Goal: Information Seeking & Learning: Learn about a topic

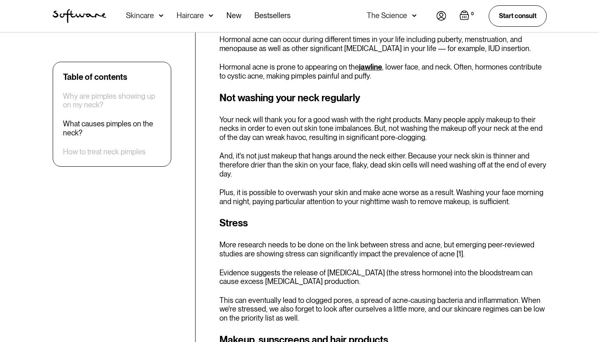
scroll to position [683, 0]
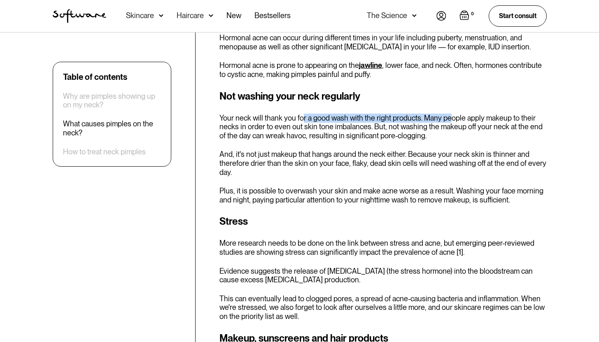
drag, startPoint x: 300, startPoint y: 115, endPoint x: 448, endPoint y: 116, distance: 147.9
click at [448, 116] on p "Your neck will thank you for a good wash with the right products. Many people a…" at bounding box center [383, 127] width 327 height 27
click at [449, 124] on p "Your neck will thank you for a good wash with the right products. Many people a…" at bounding box center [383, 127] width 327 height 27
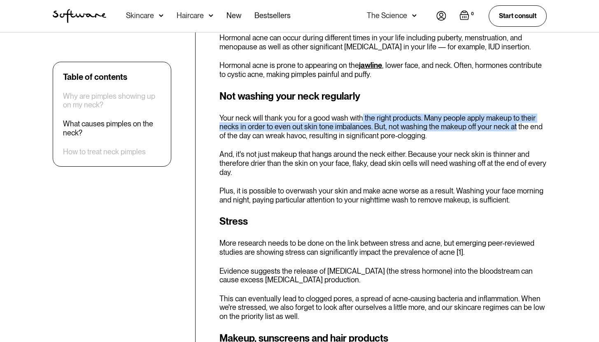
drag, startPoint x: 425, startPoint y: 117, endPoint x: 510, endPoint y: 123, distance: 85.9
click at [510, 123] on p "Your neck will thank you for a good wash with the right products. Many people a…" at bounding box center [383, 127] width 327 height 27
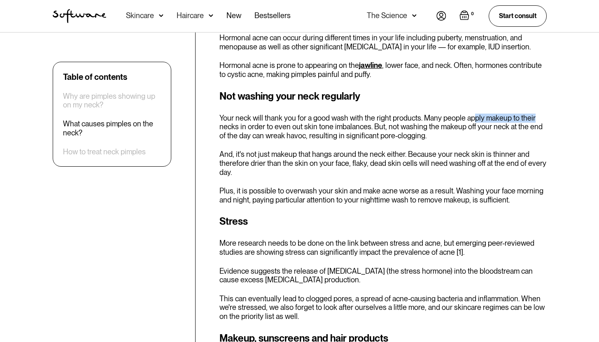
drag, startPoint x: 472, startPoint y: 118, endPoint x: 533, endPoint y: 121, distance: 60.6
click at [533, 121] on p "Your neck will thank you for a good wash with the right products. Many people a…" at bounding box center [383, 127] width 327 height 27
drag, startPoint x: 257, startPoint y: 127, endPoint x: 358, endPoint y: 131, distance: 100.6
click at [356, 131] on p "Your neck will thank you for a good wash with the right products. Many people a…" at bounding box center [383, 127] width 327 height 27
click at [360, 131] on p "Your neck will thank you for a good wash with the right products. Many people a…" at bounding box center [383, 127] width 327 height 27
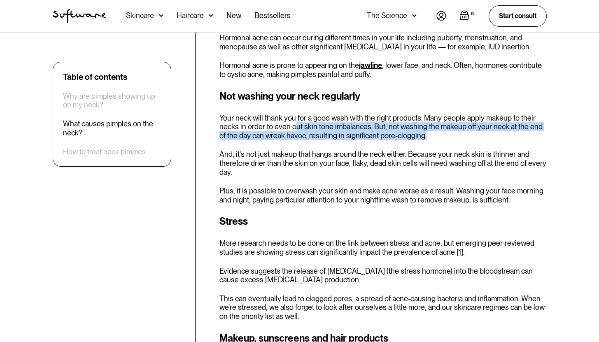
drag, startPoint x: 297, startPoint y: 128, endPoint x: 429, endPoint y: 139, distance: 132.7
click at [429, 139] on p "Your neck will thank you for a good wash with the right products. Many people a…" at bounding box center [383, 127] width 327 height 27
click at [430, 139] on p "Your neck will thank you for a good wash with the right products. Many people a…" at bounding box center [383, 127] width 327 height 27
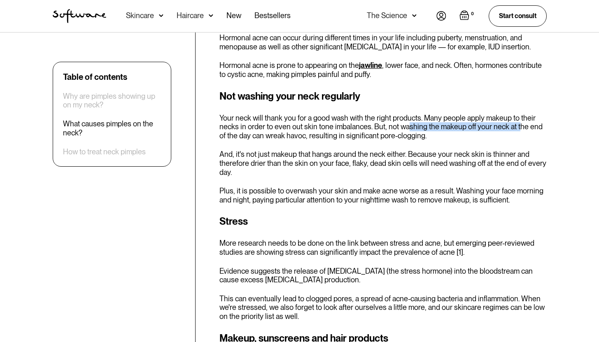
drag, startPoint x: 443, startPoint y: 129, endPoint x: 516, endPoint y: 129, distance: 72.9
click at [516, 129] on p "Your neck will thank you for a good wash with the right products. Many people a…" at bounding box center [383, 127] width 327 height 27
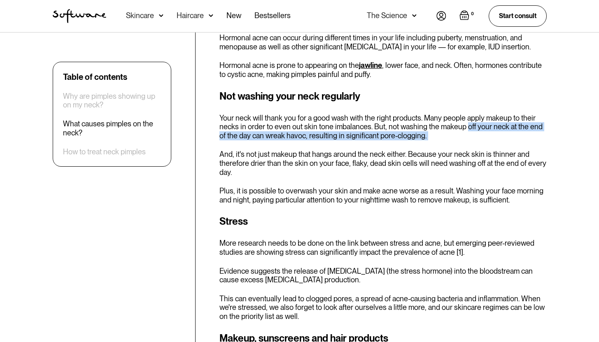
drag, startPoint x: 464, startPoint y: 127, endPoint x: 430, endPoint y: 146, distance: 38.2
click at [450, 145] on div "Not washing your neck regularly Your neck will thank you for a good wash with t…" at bounding box center [383, 147] width 327 height 116
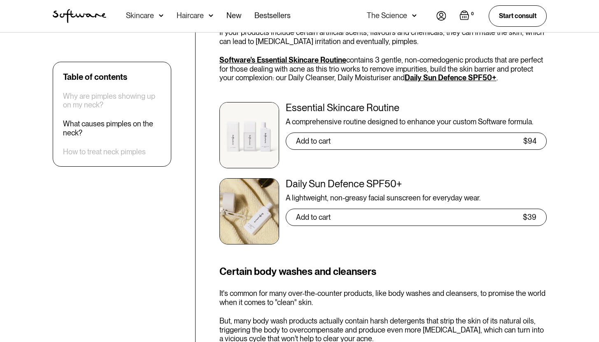
scroll to position [1084, 0]
